Goal: Task Accomplishment & Management: Manage account settings

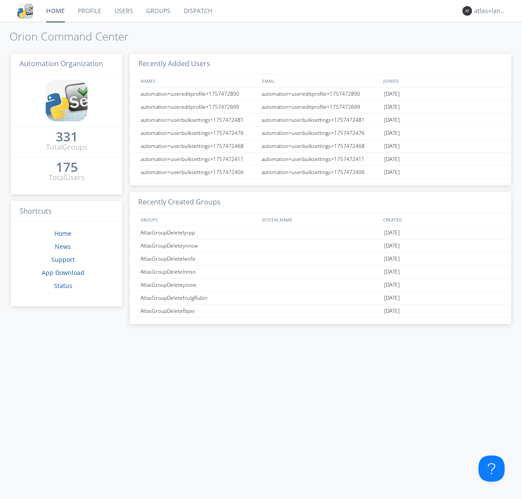
click at [89, 11] on link "Profile" at bounding box center [89, 11] width 37 height 22
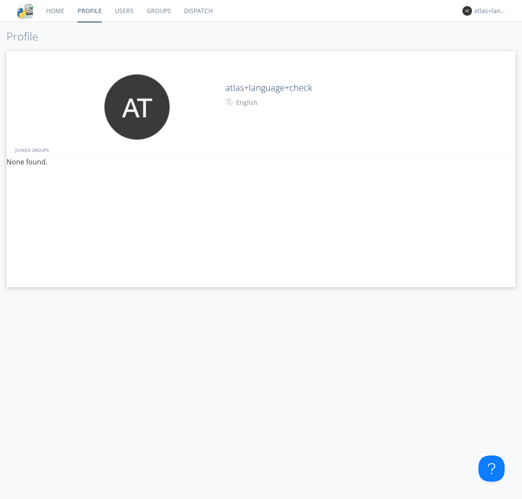
click at [272, 103] on div "English" at bounding box center [272, 102] width 73 height 9
click at [124, 11] on link "Users" at bounding box center [124, 11] width 32 height 22
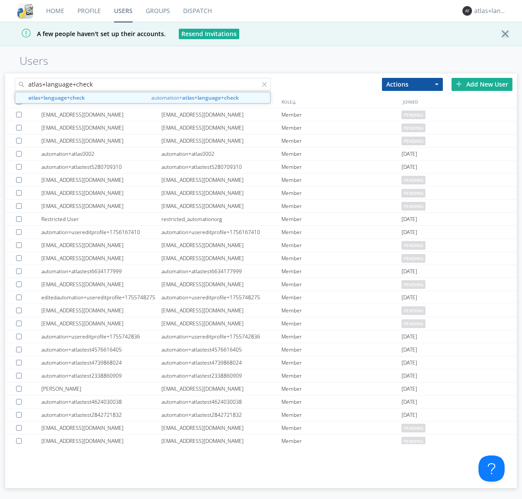
type input "atlas+language+check"
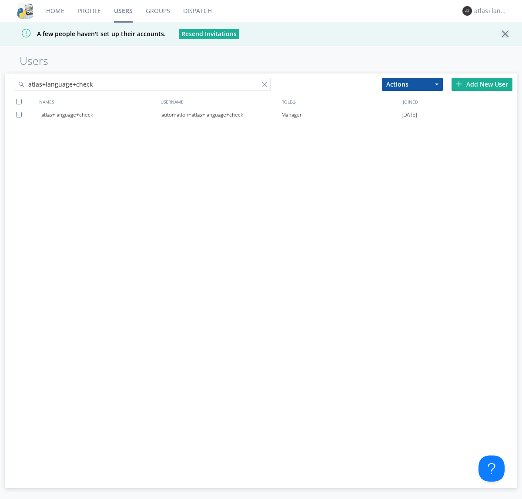
click at [221, 114] on div "automation+atlas+language+check" at bounding box center [221, 114] width 120 height 13
click at [89, 11] on link "Profile" at bounding box center [89, 11] width 37 height 22
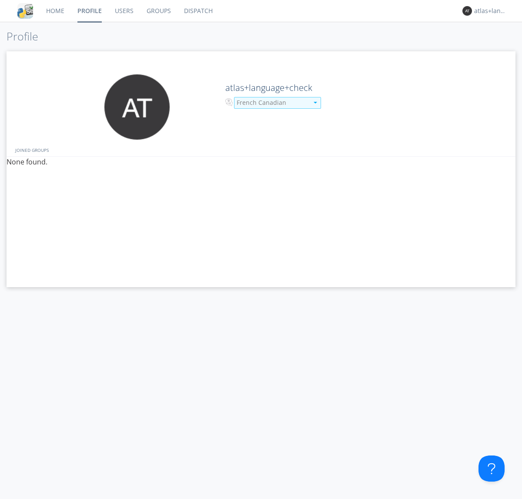
click at [272, 103] on div "French Canadian" at bounding box center [273, 102] width 72 height 9
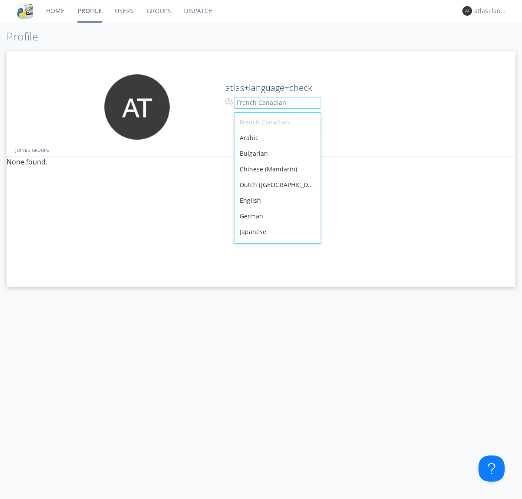
click at [275, 193] on div "English" at bounding box center [278, 201] width 86 height 16
click at [124, 11] on link "Users" at bounding box center [124, 11] width 32 height 22
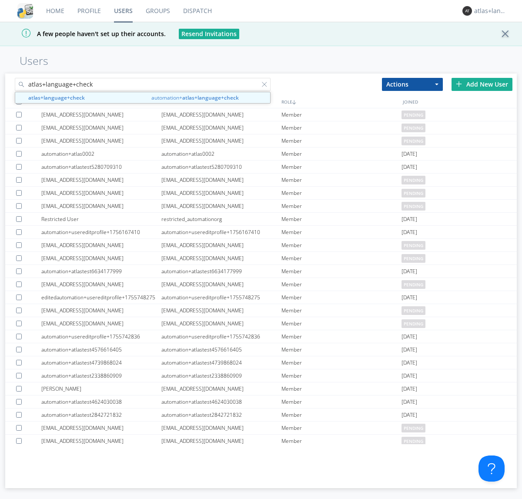
type input "atlas+language+check"
